Goal: Information Seeking & Learning: Learn about a topic

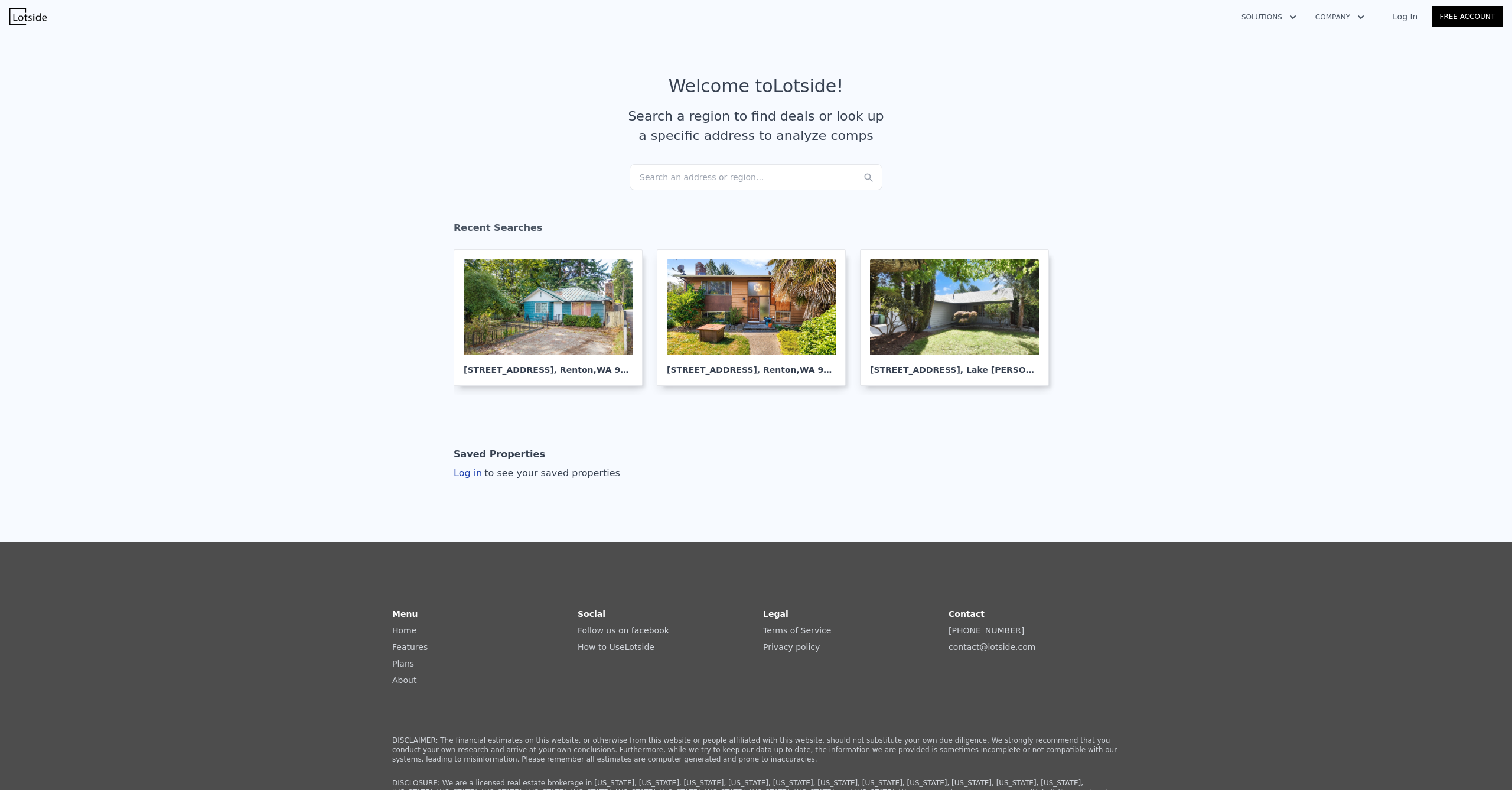
click at [690, 176] on div "Search an address or region..." at bounding box center [756, 177] width 253 height 26
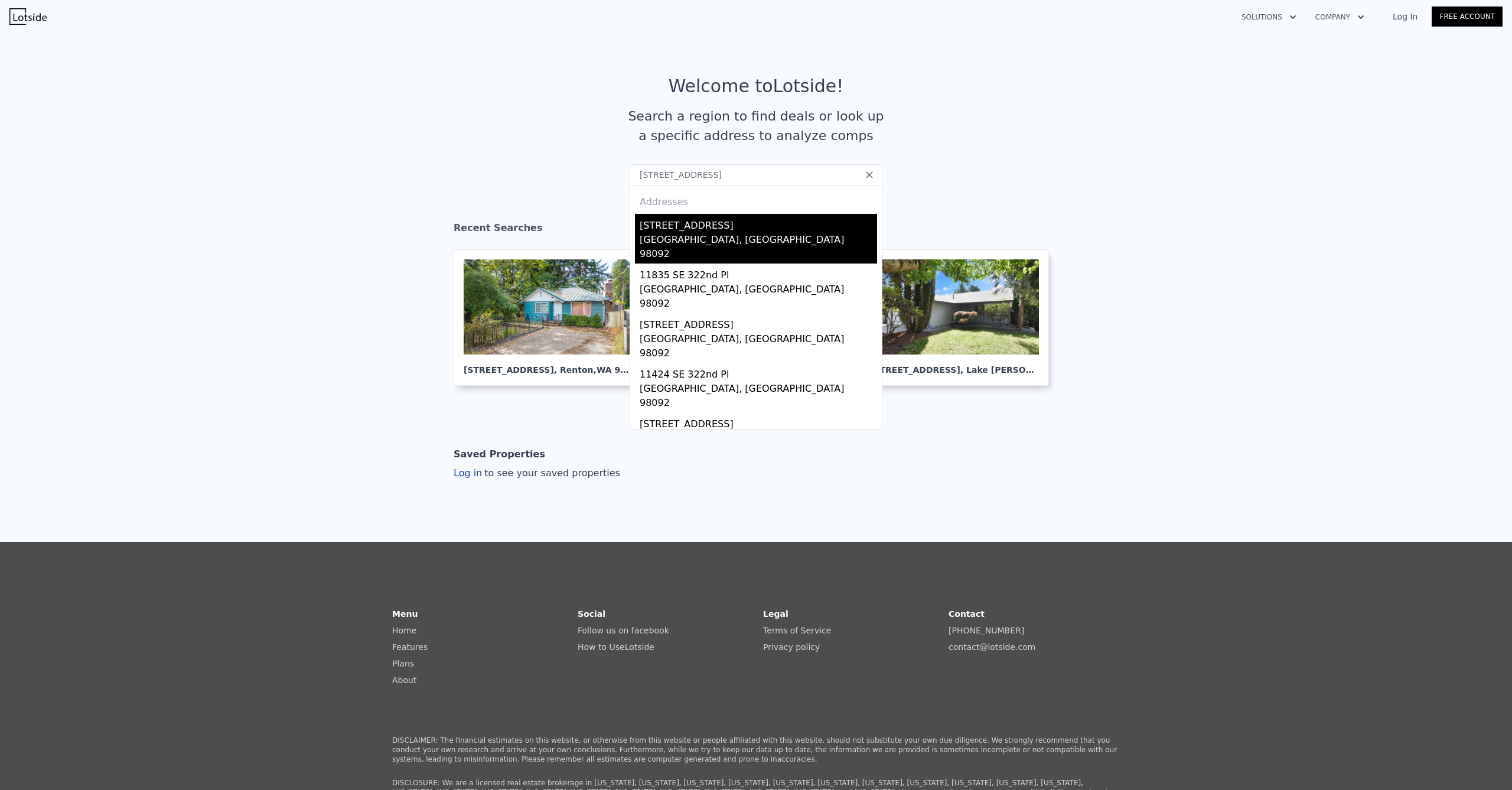
type input "11419 SE 322nd Place, Auburn, WA 98092"
click at [687, 226] on div "[STREET_ADDRESS]" at bounding box center [758, 223] width 237 height 19
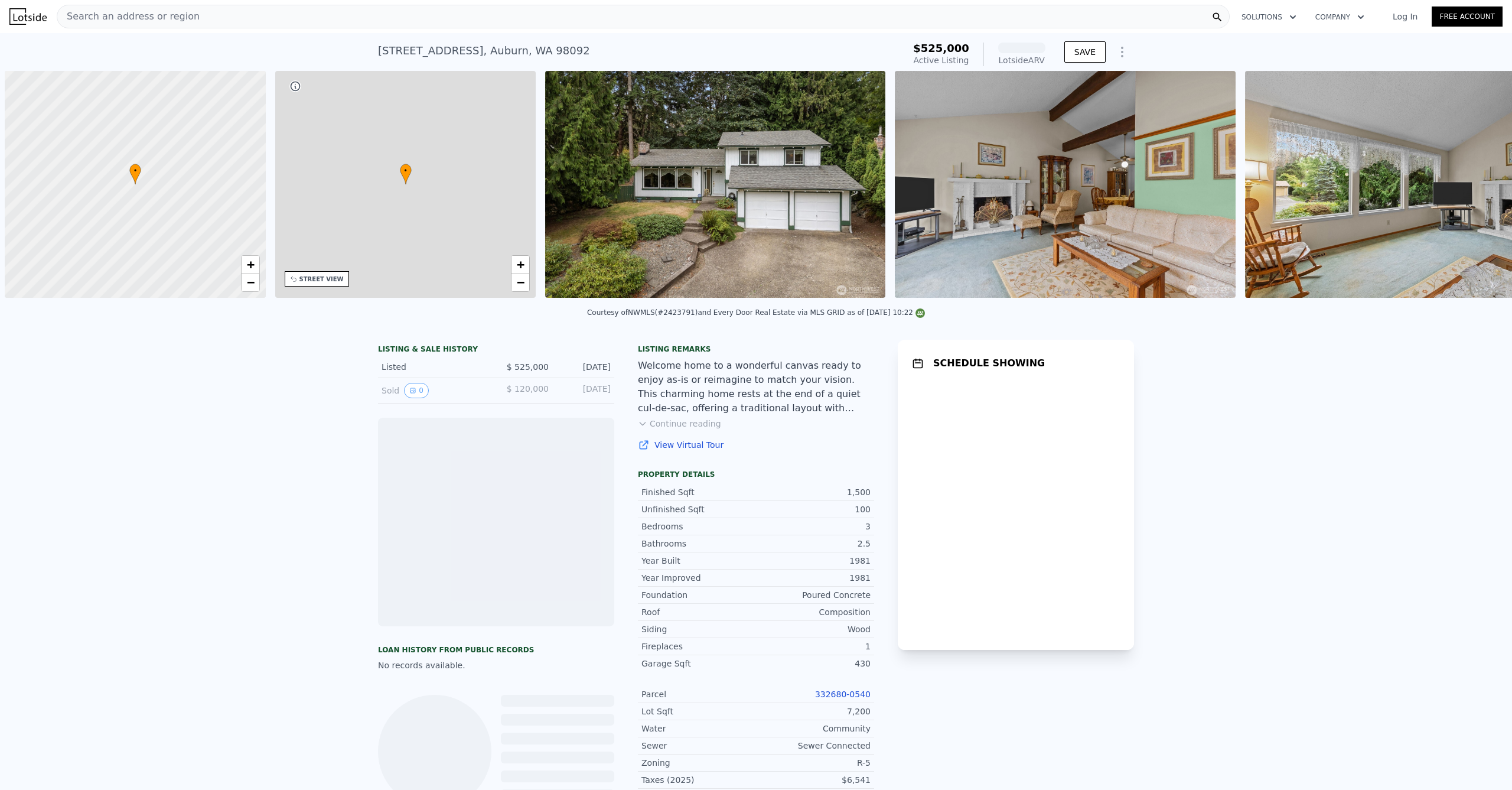
scroll to position [0, 5]
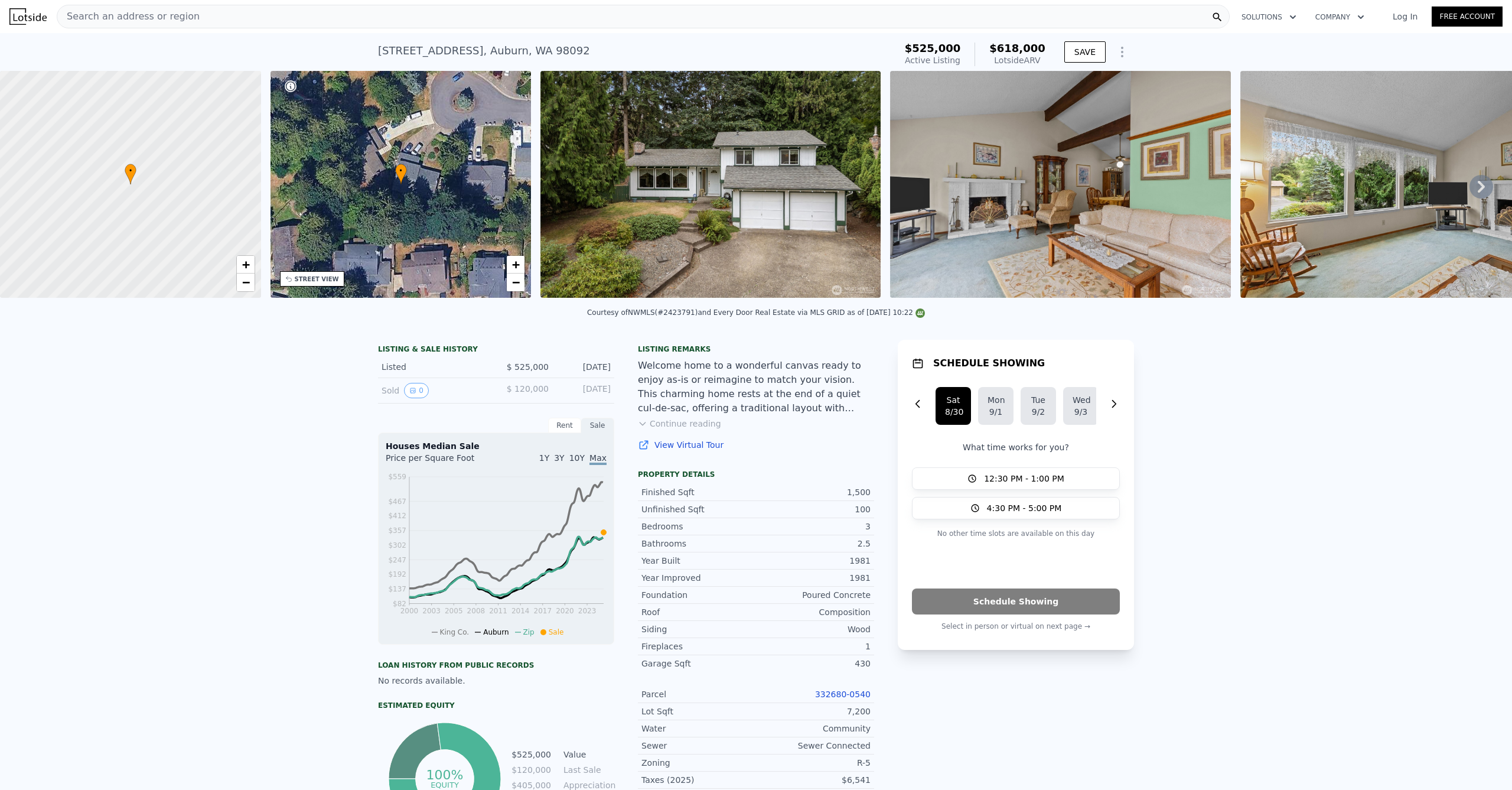
click at [712, 15] on div "Search an address or region" at bounding box center [643, 17] width 1173 height 23
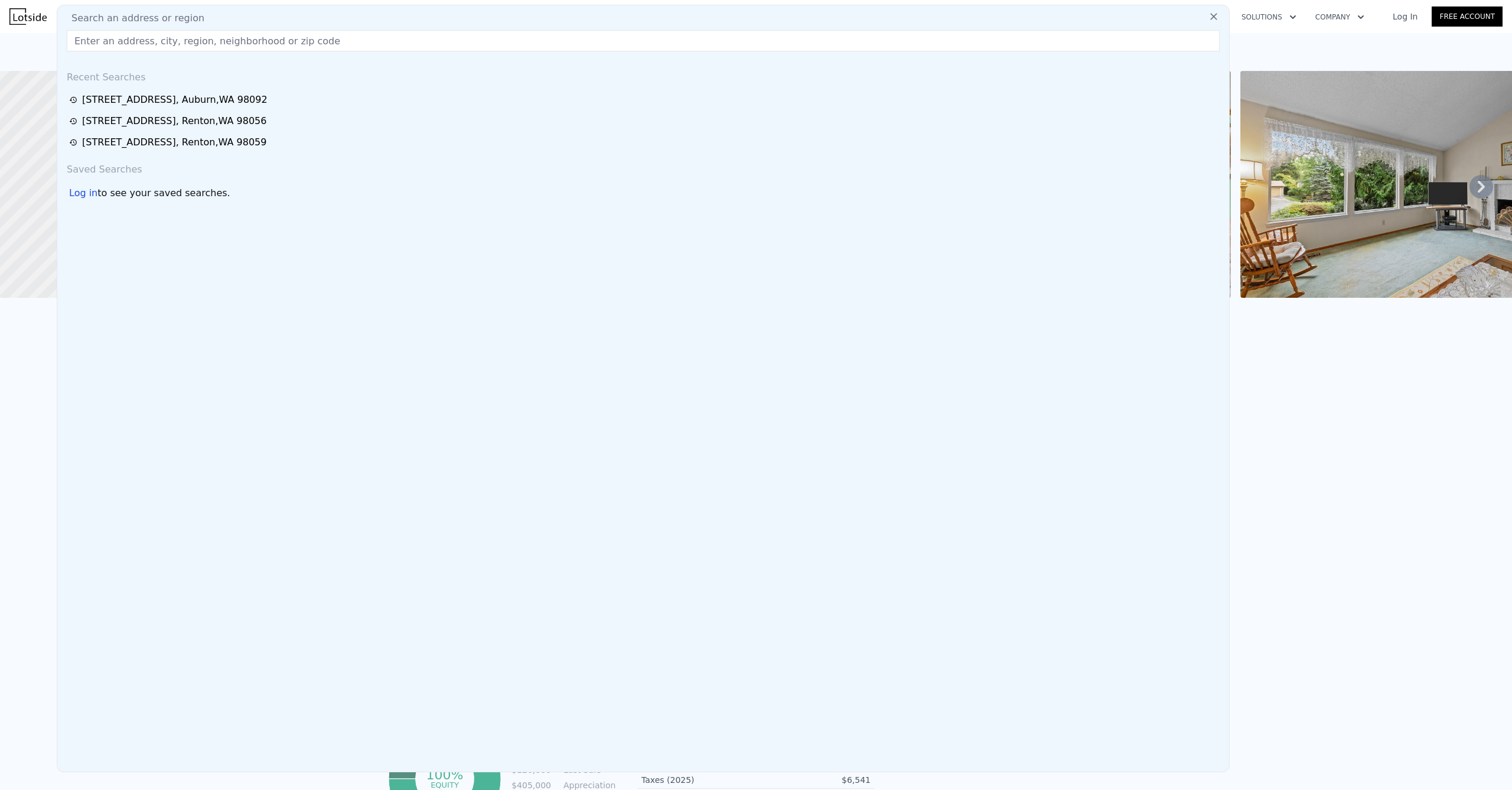
type input "30208 4th Place SW, Federal Way, WA 98023-3910"
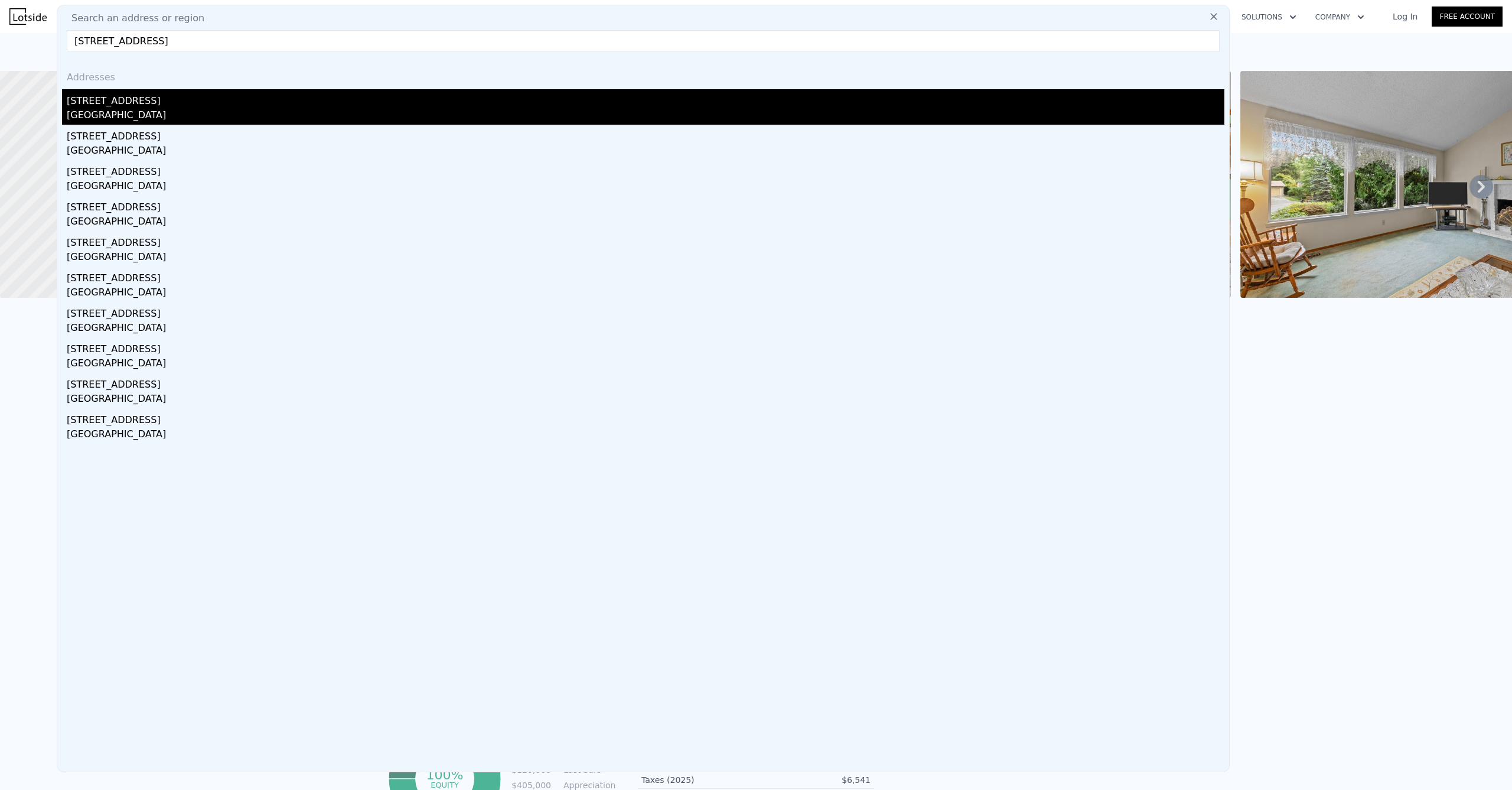
click at [112, 115] on div "Federal Way, WA 98023" at bounding box center [645, 116] width 1157 height 17
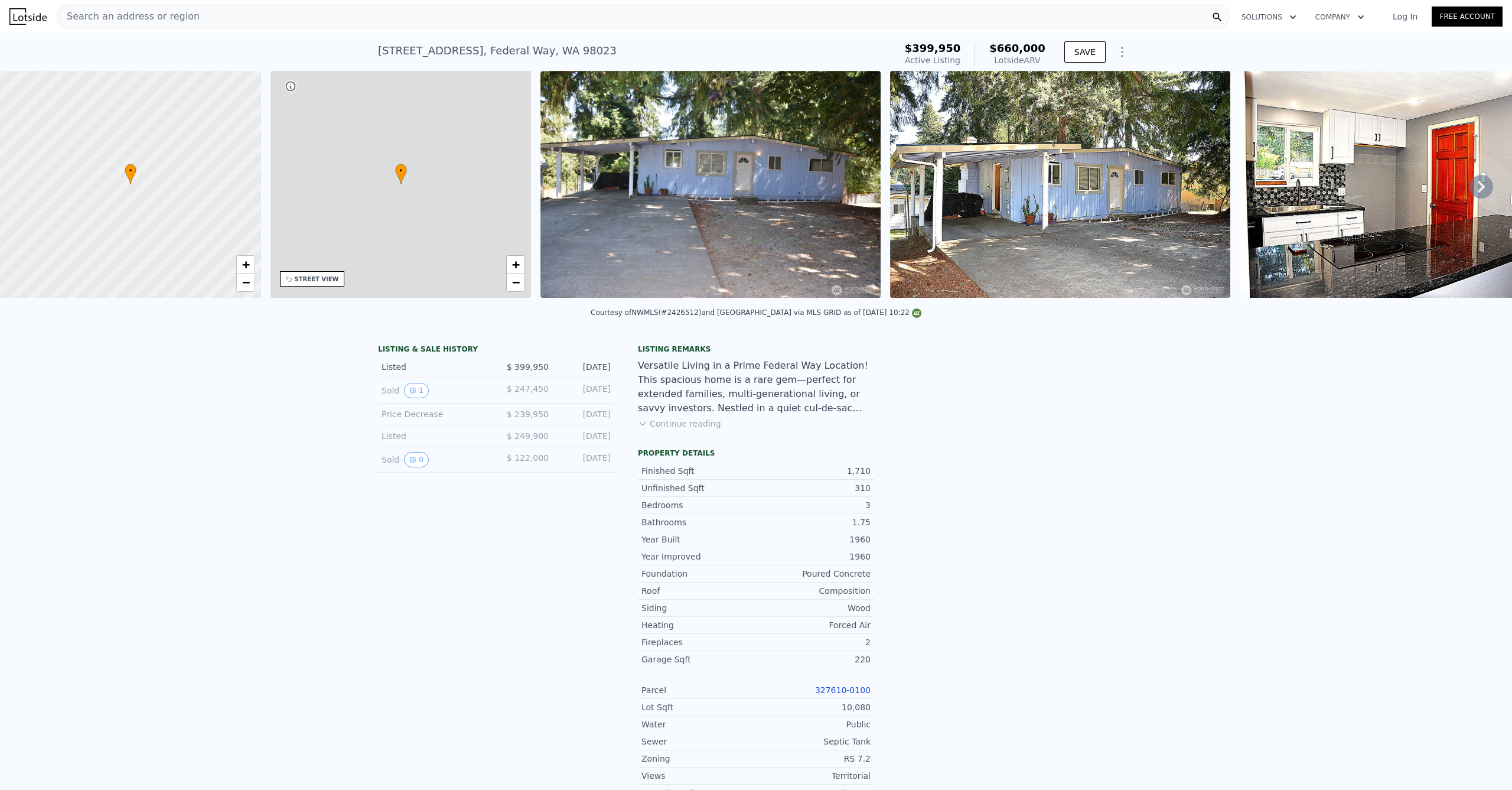
type input "5"
type input "1"
type input "2.75"
type input "1230"
type input "2190"
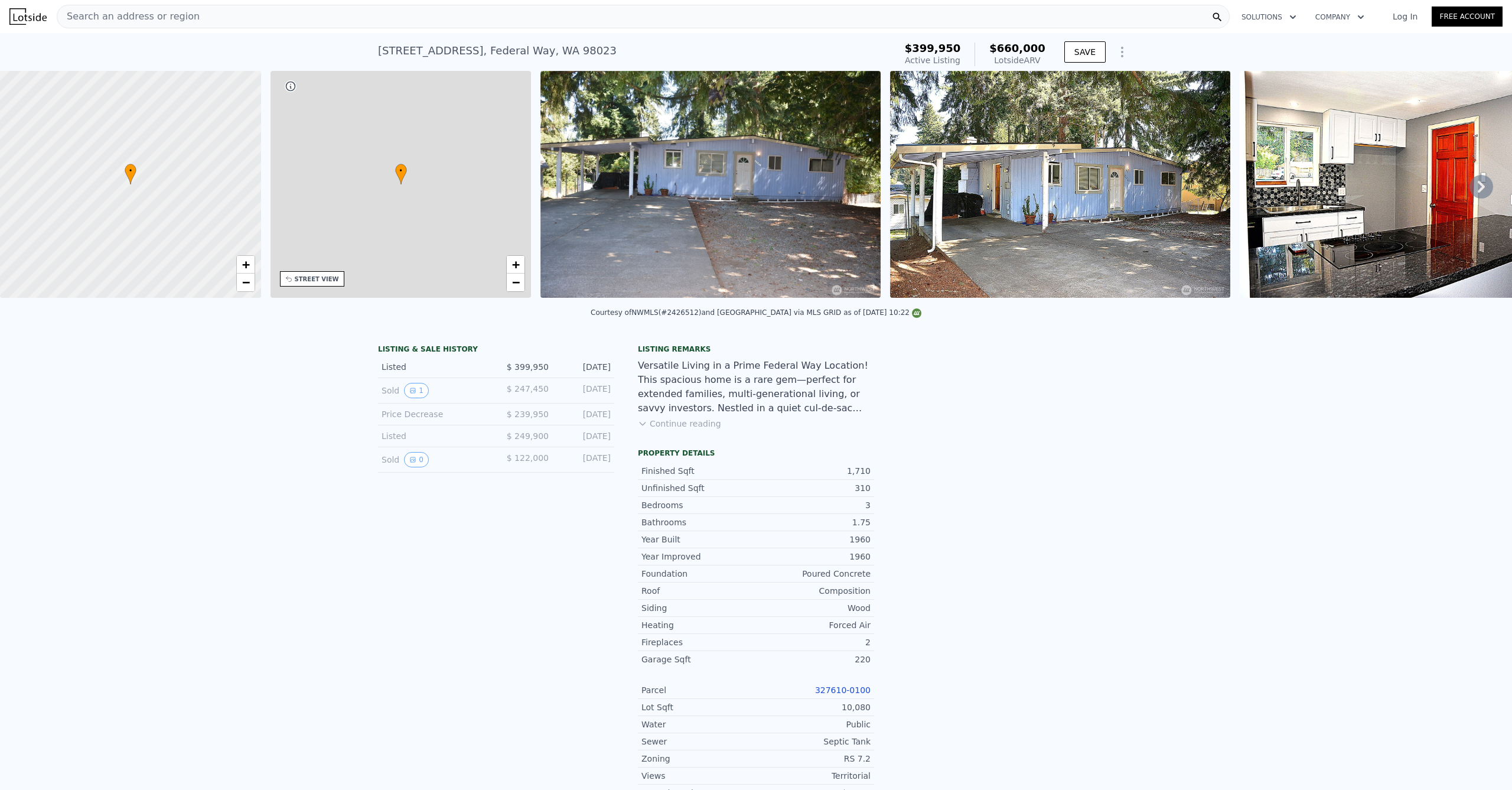
type input "8330"
type input "13938"
type input "$ 660,000"
type input "$ 184,469"
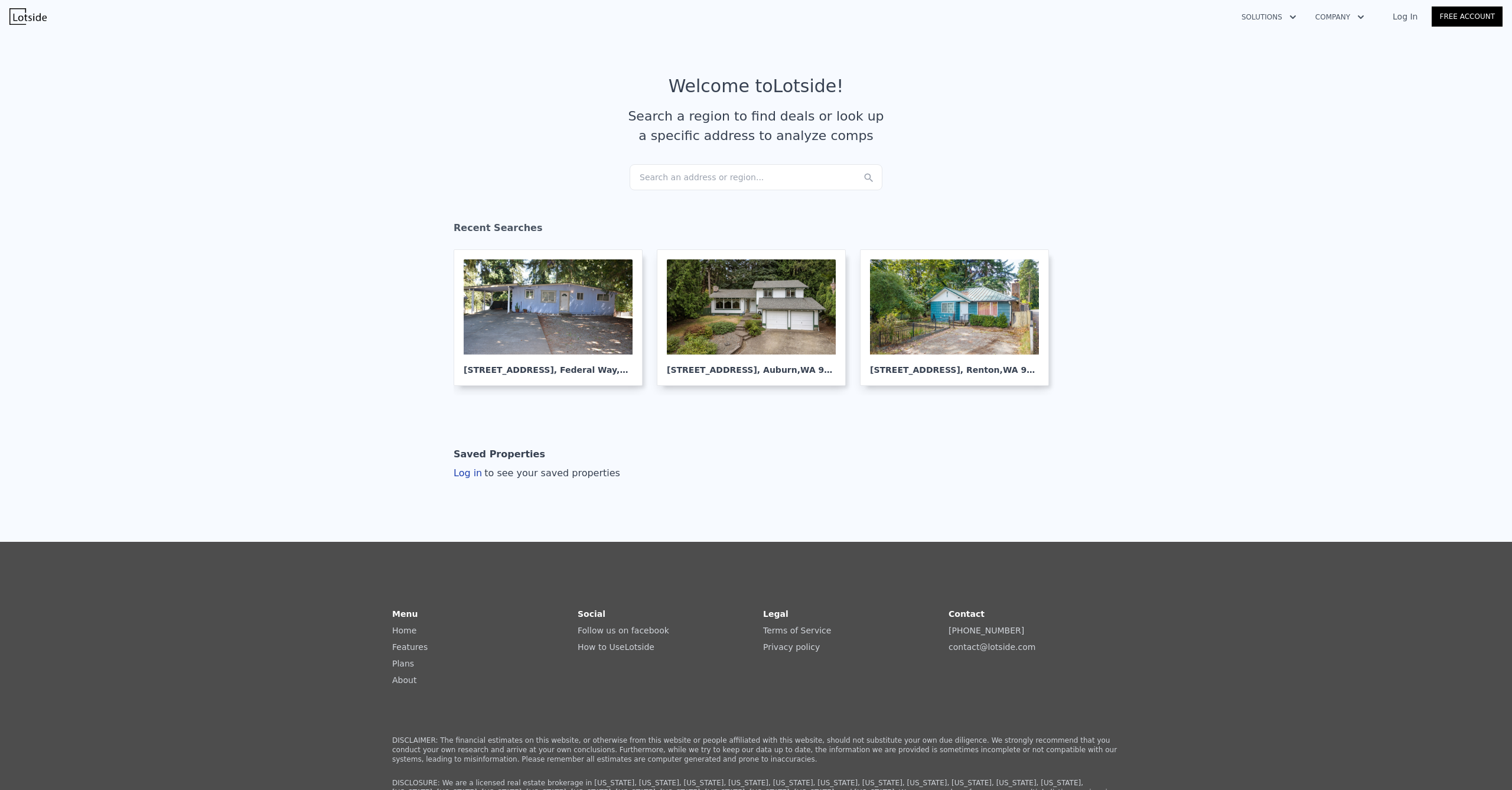
click at [746, 180] on div "Search an address or region..." at bounding box center [756, 177] width 253 height 26
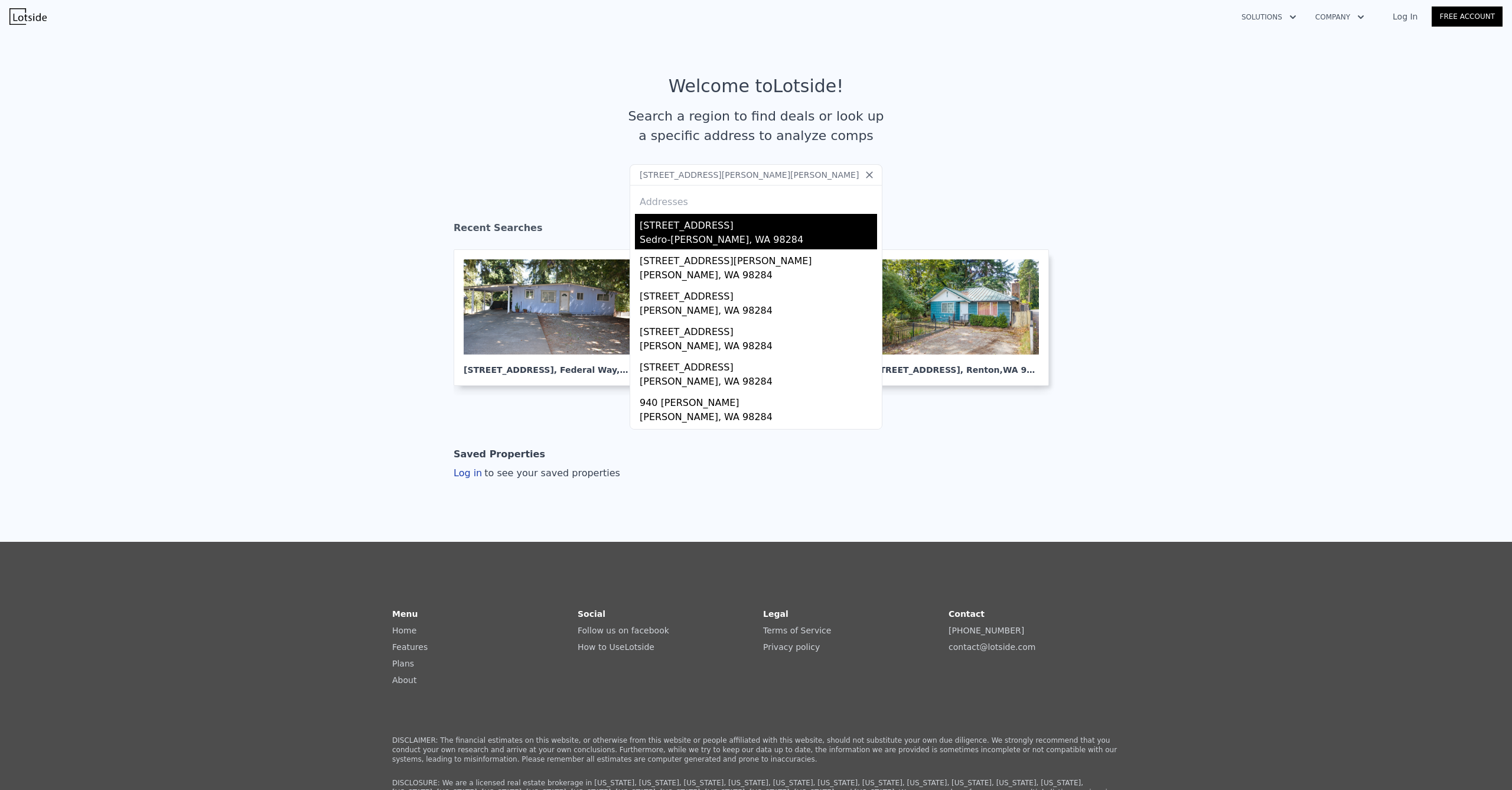
click at [702, 225] on div "[STREET_ADDRESS]" at bounding box center [758, 223] width 237 height 19
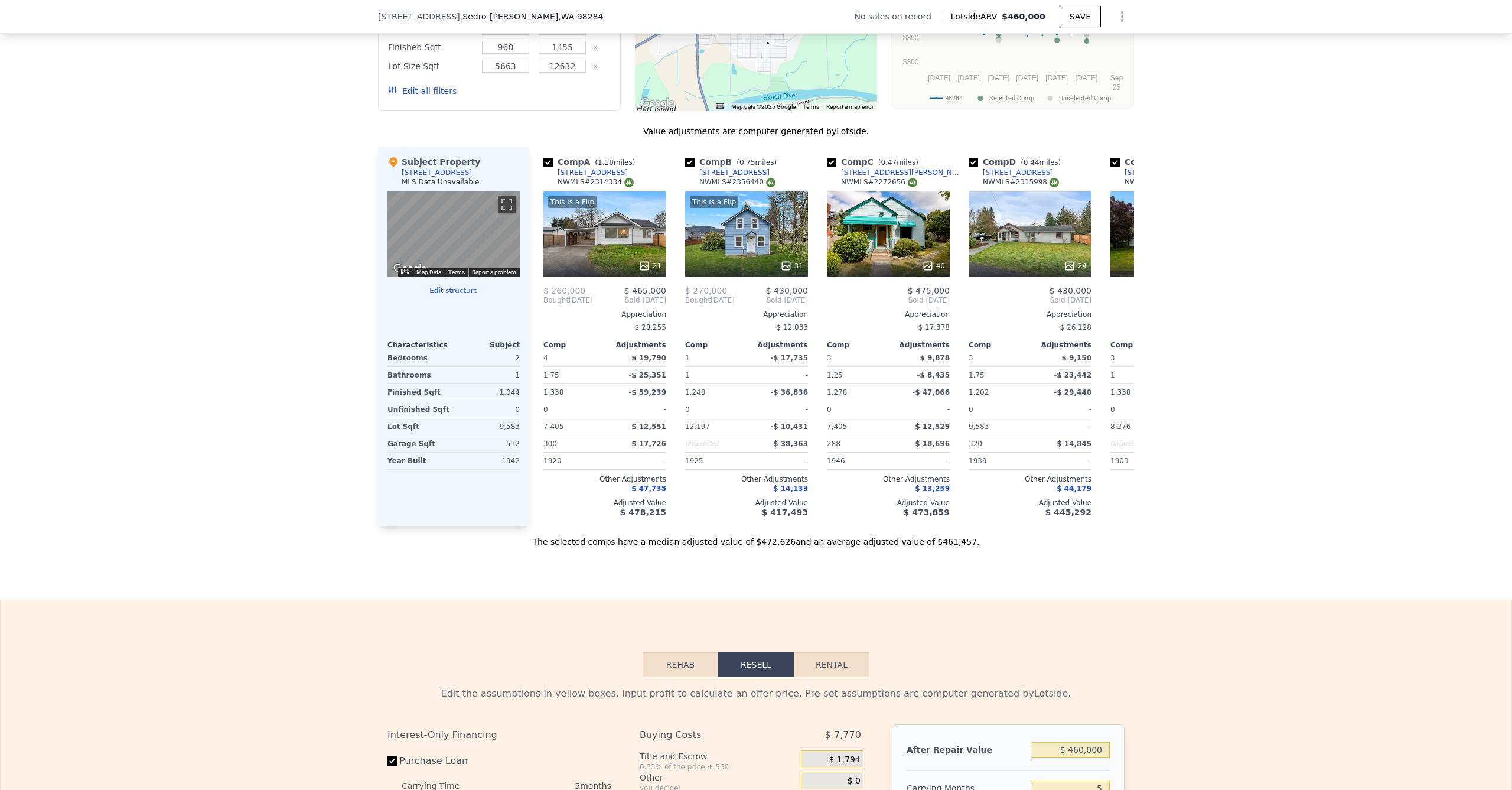
scroll to position [901, 0]
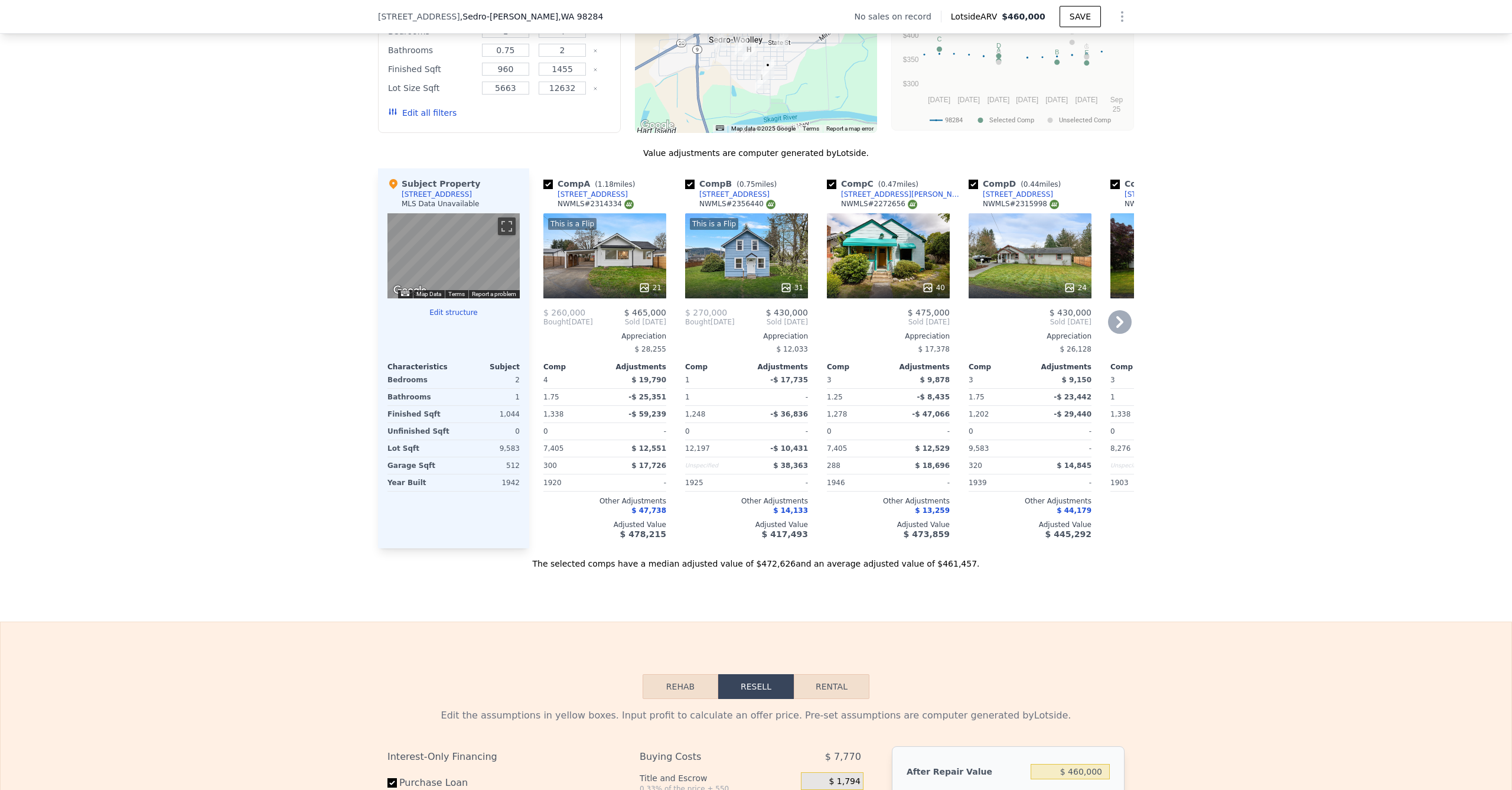
click at [1118, 316] on icon at bounding box center [1120, 322] width 23 height 23
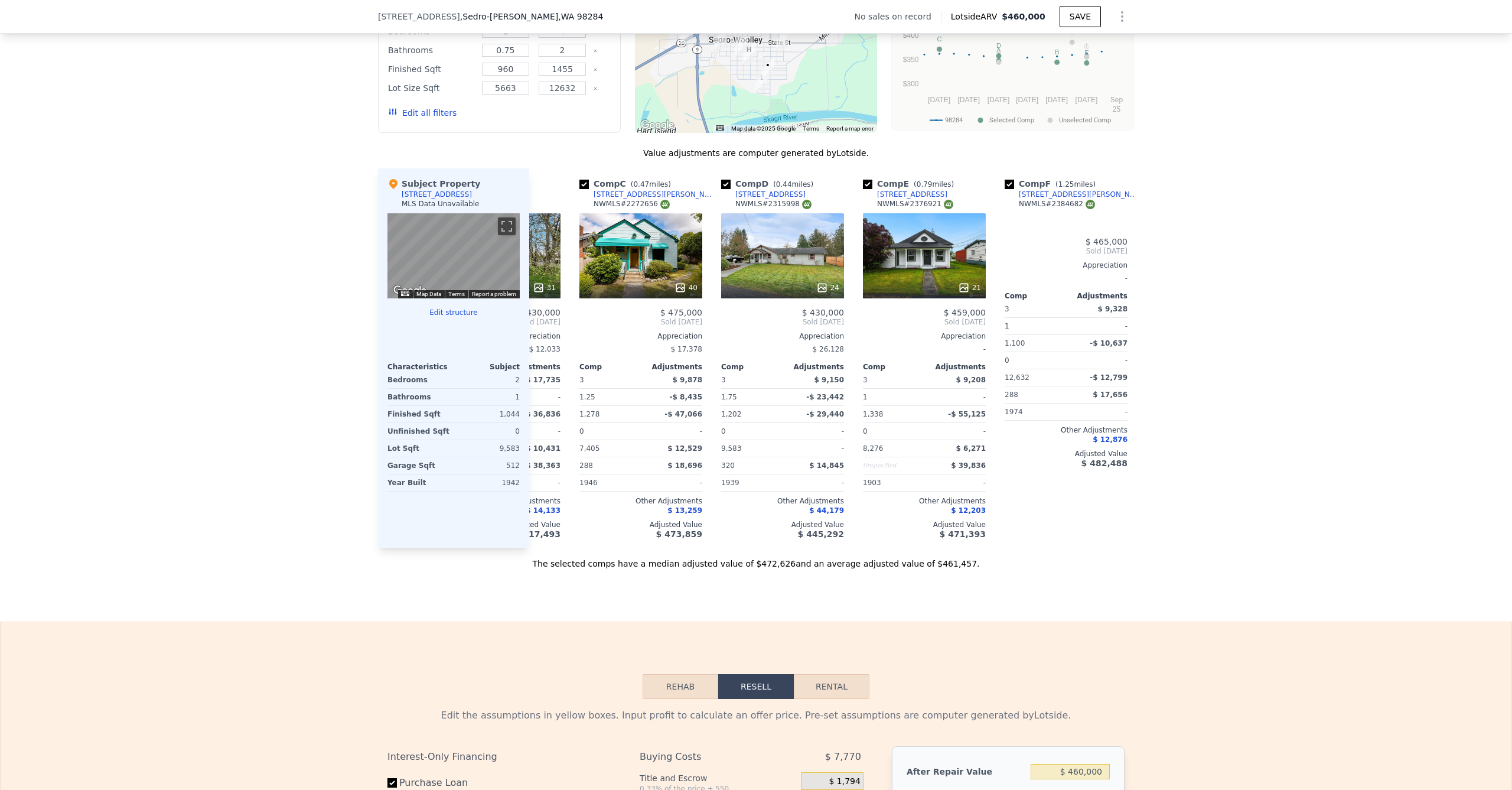
scroll to position [0, 283]
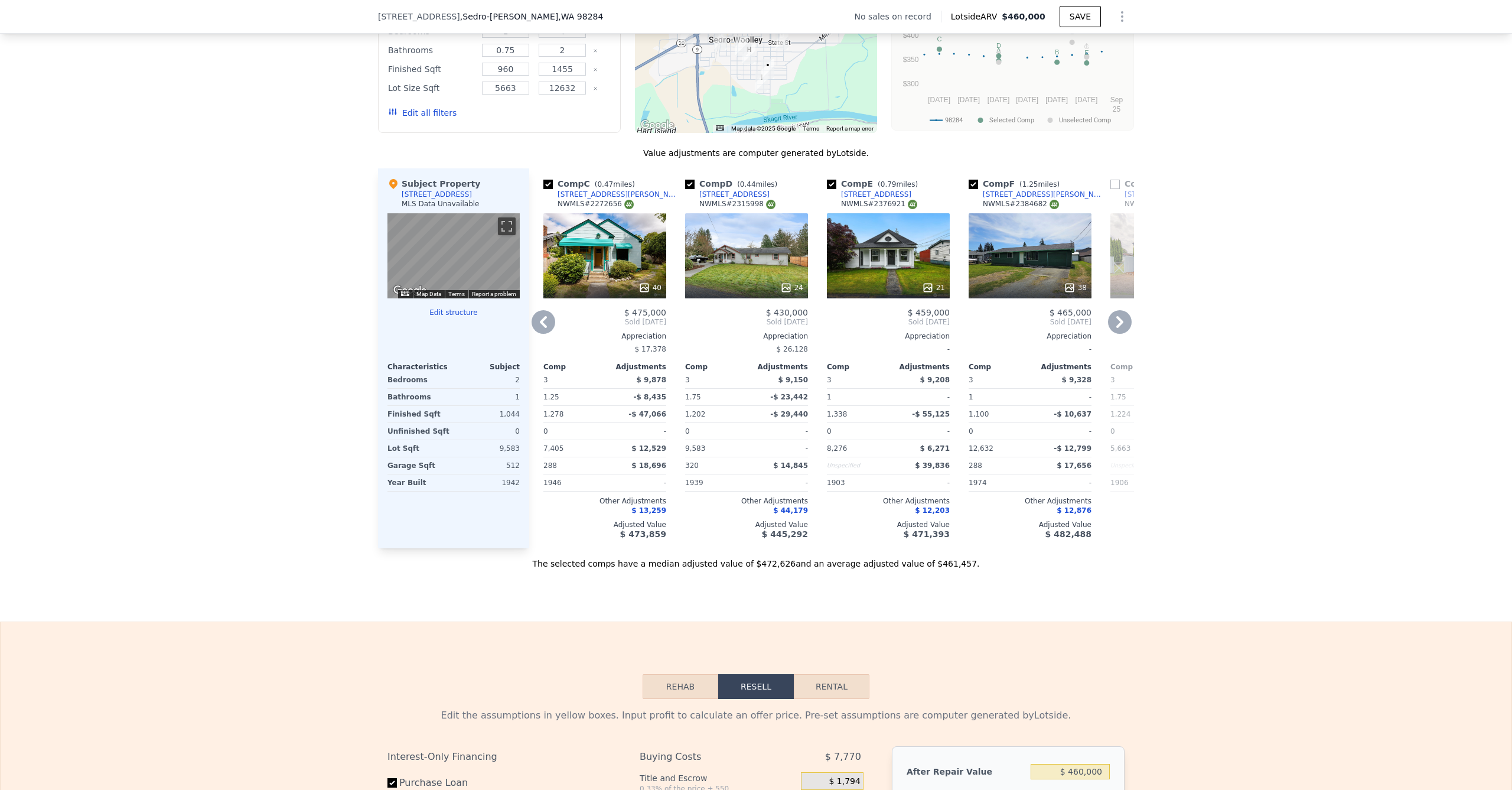
click at [543, 322] on icon at bounding box center [544, 322] width 23 height 23
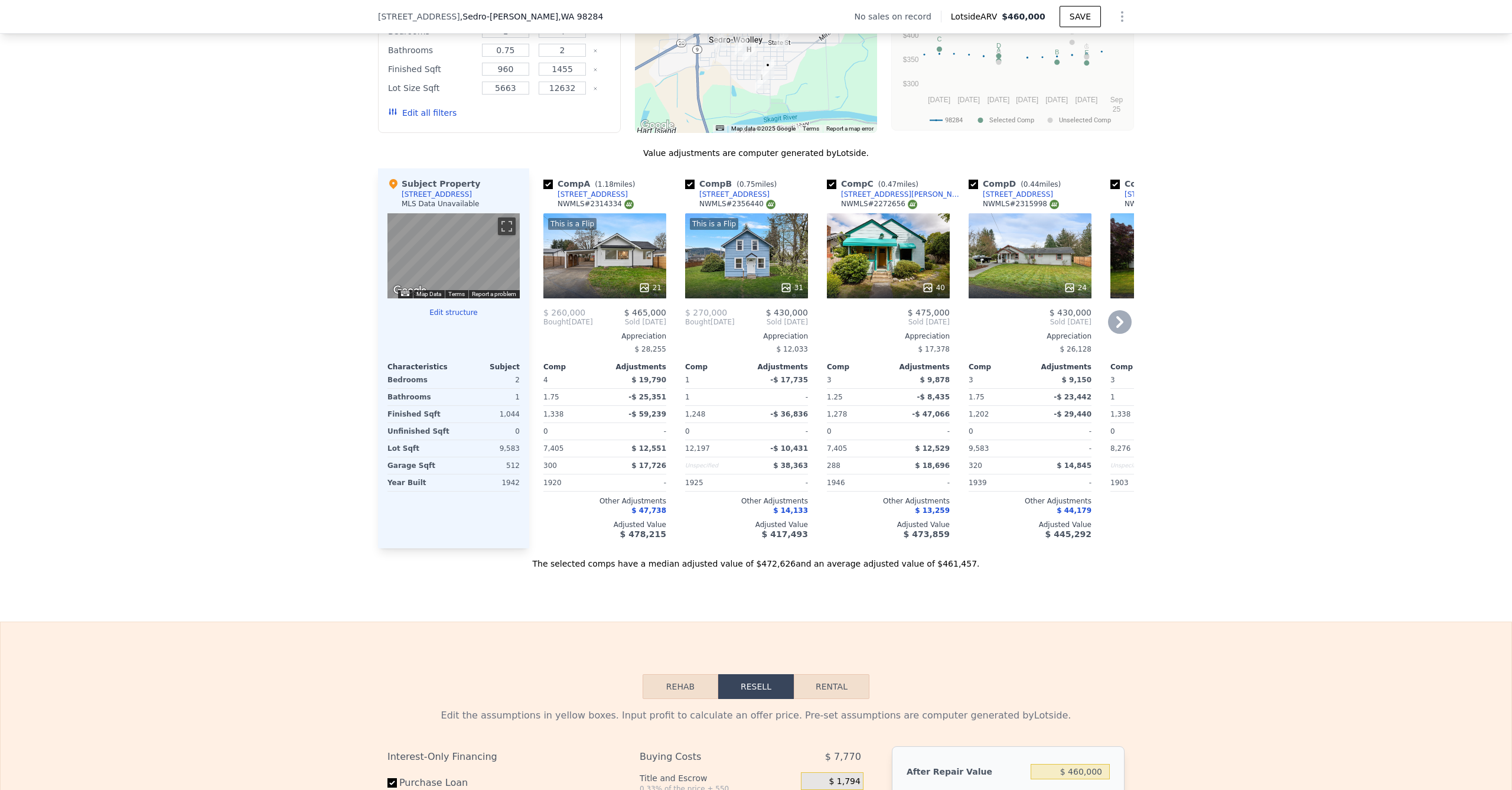
scroll to position [879, 0]
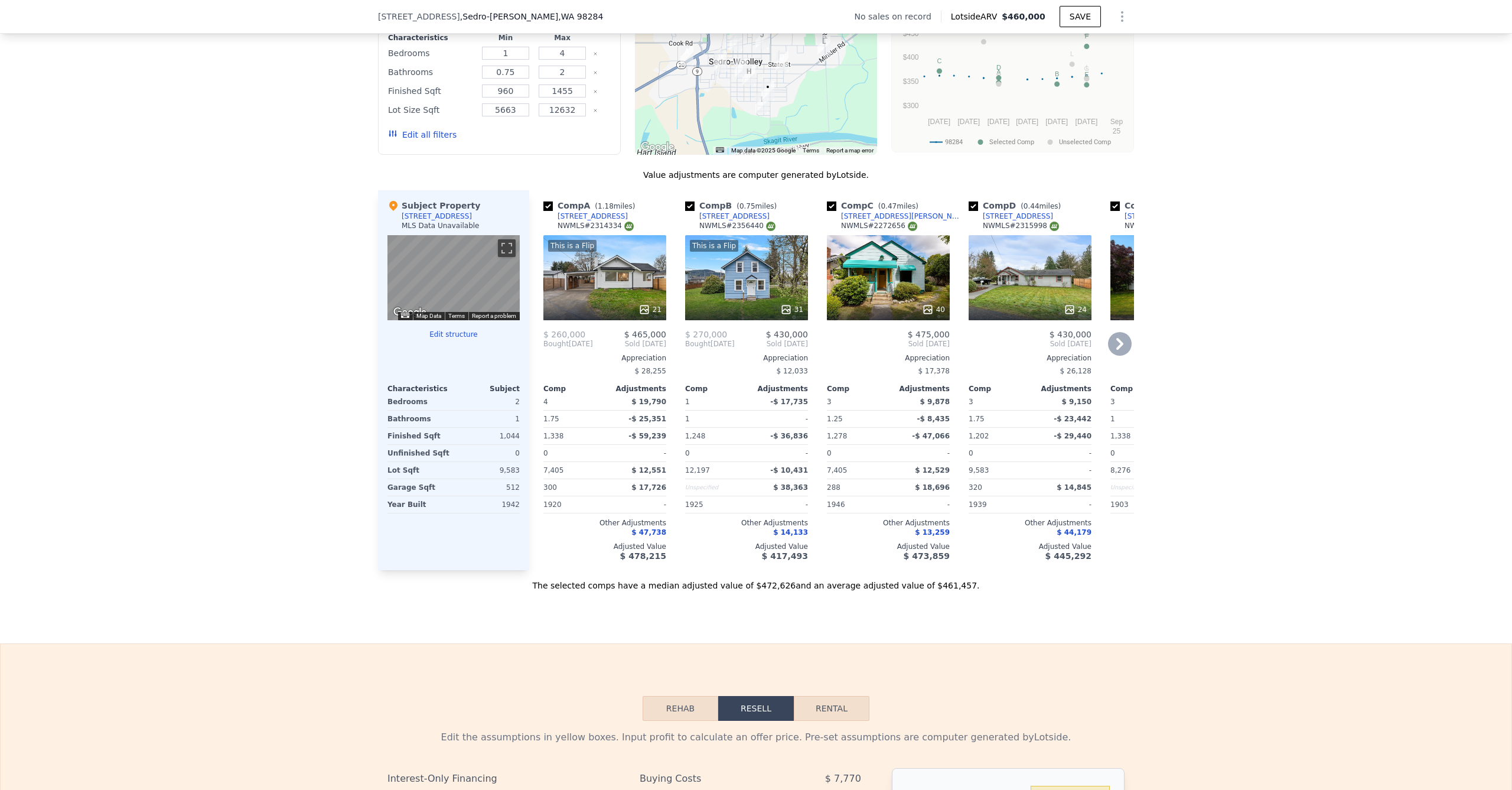
click at [1120, 335] on icon at bounding box center [1120, 343] width 23 height 23
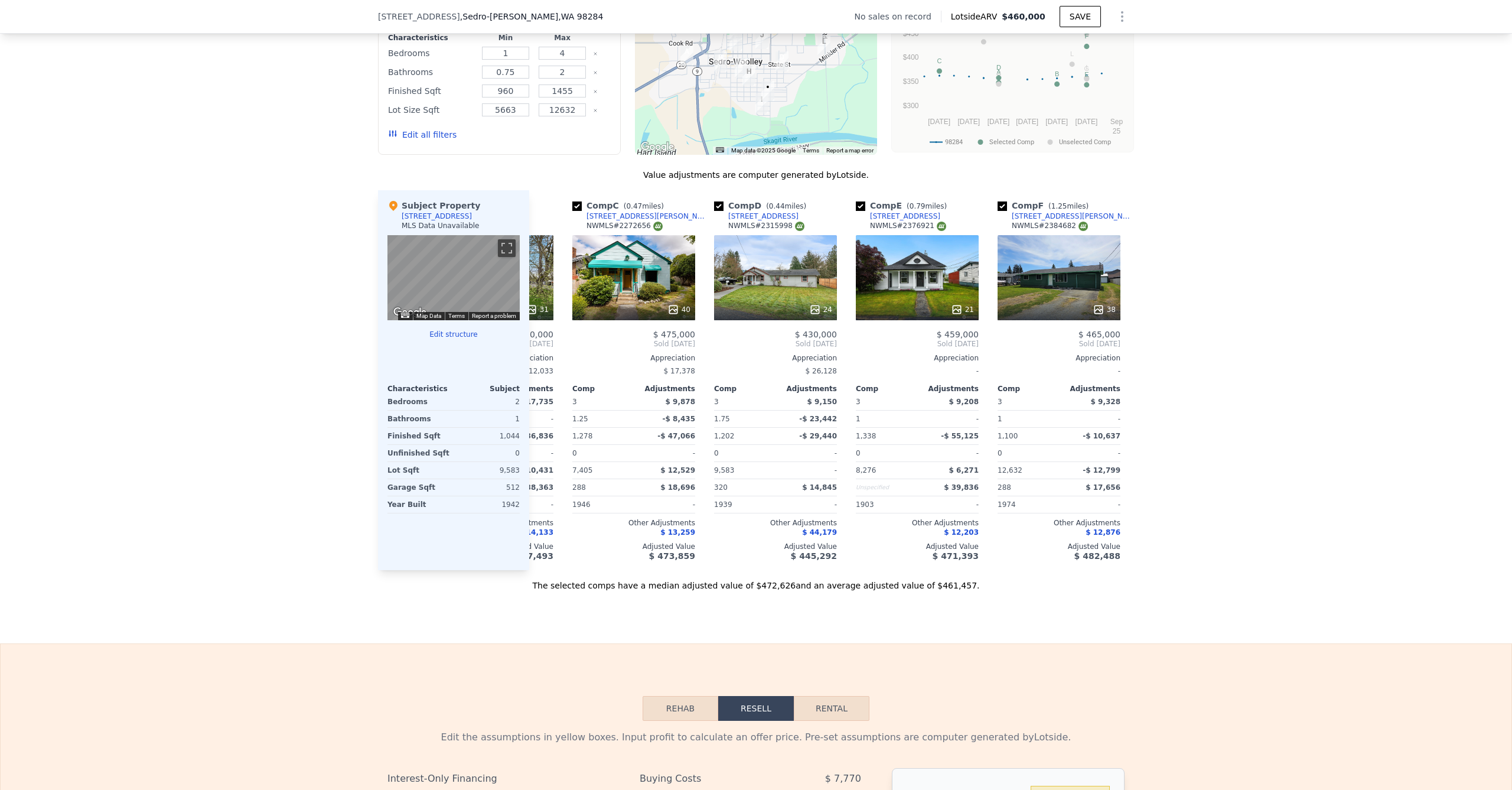
scroll to position [0, 283]
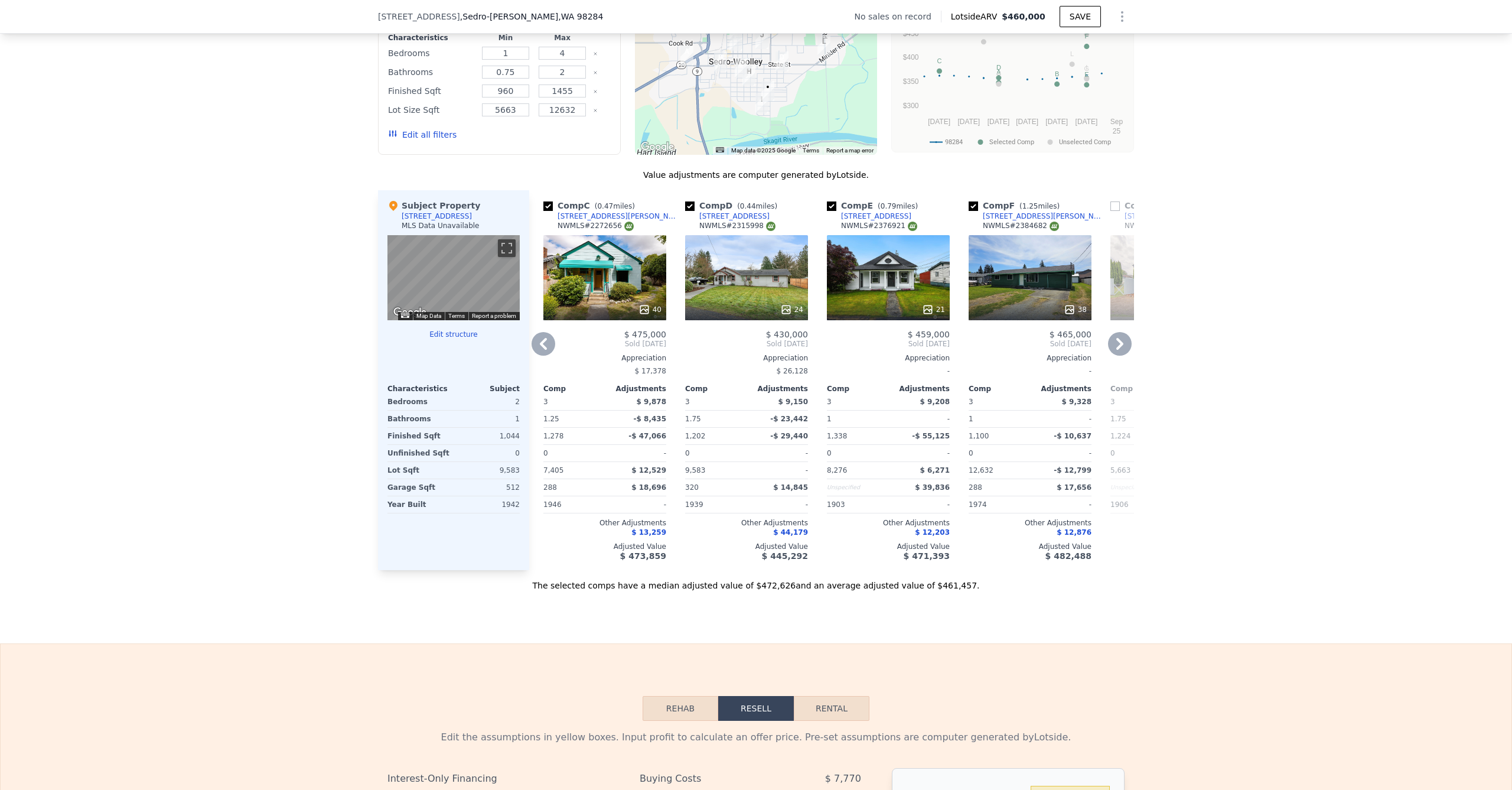
click at [549, 337] on icon at bounding box center [544, 343] width 23 height 23
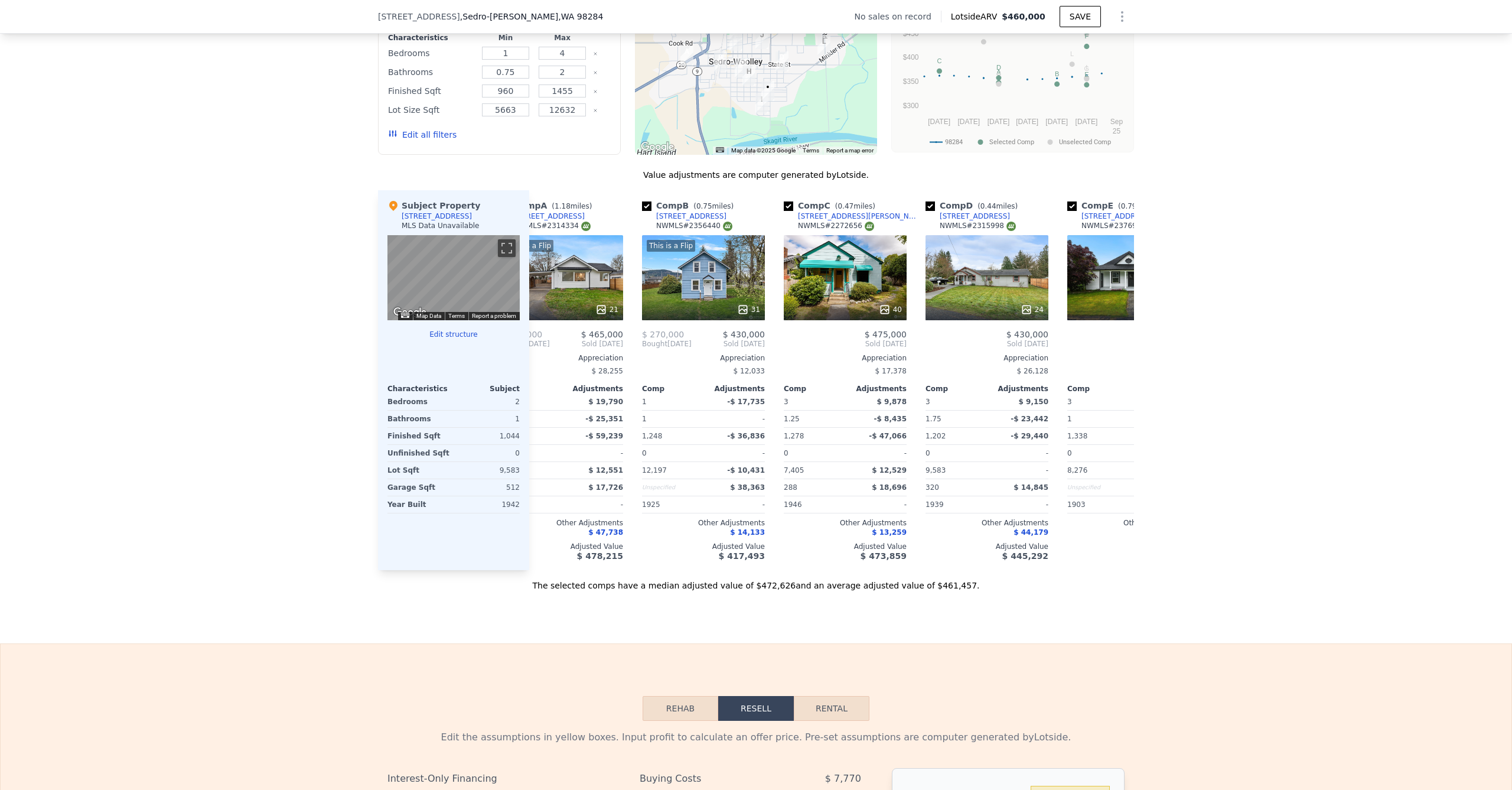
scroll to position [0, 0]
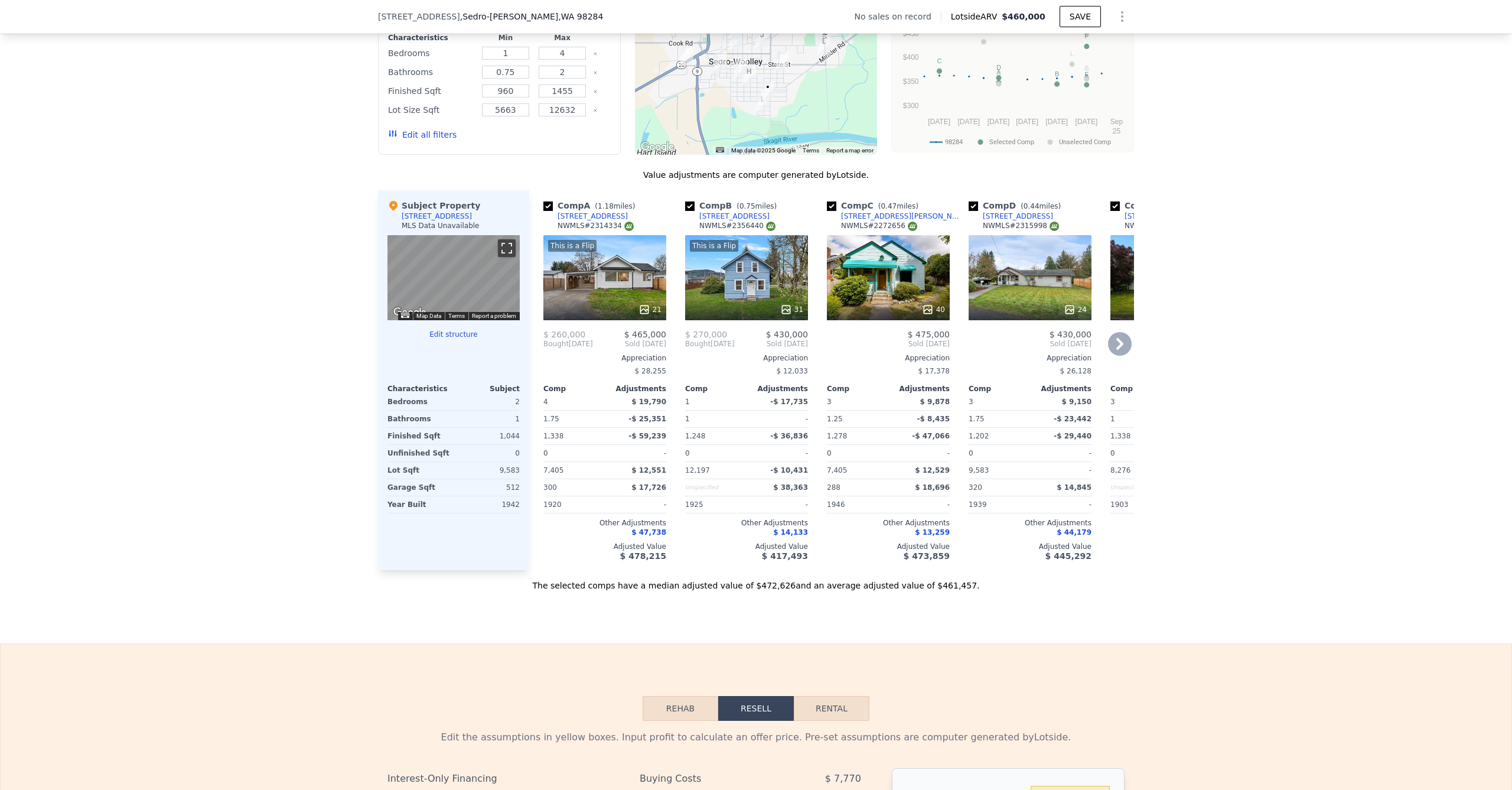
click at [509, 250] on button "Toggle fullscreen view" at bounding box center [506, 247] width 18 height 18
